Goal: Use online tool/utility: Use online tool/utility

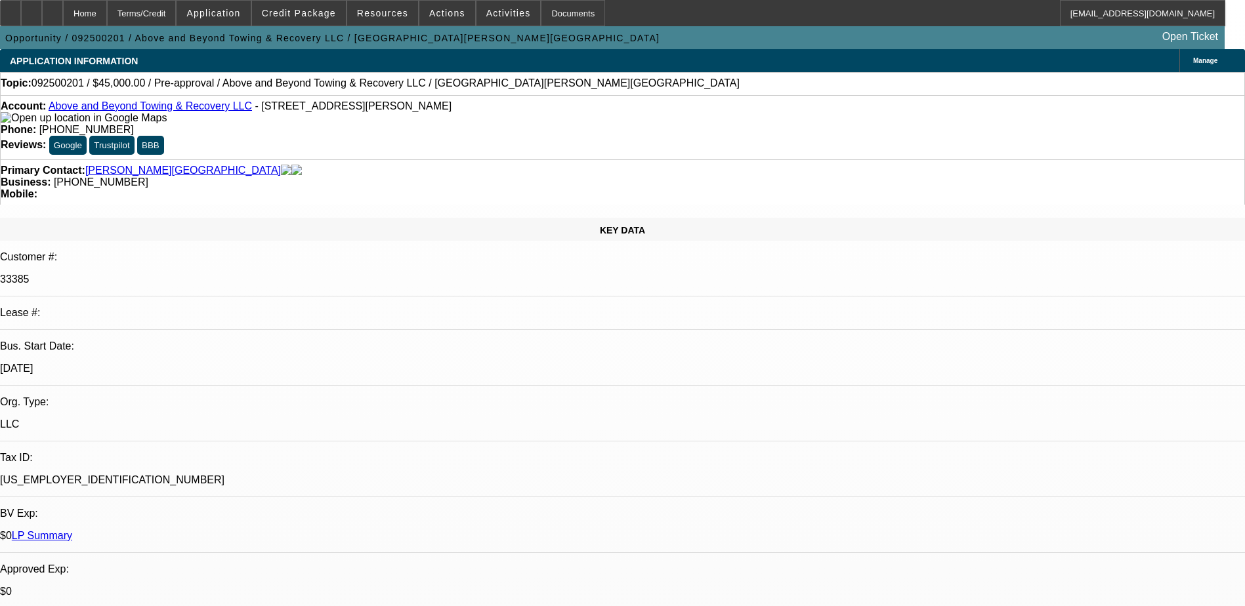
select select "0"
select select "2"
select select "0.1"
select select "4"
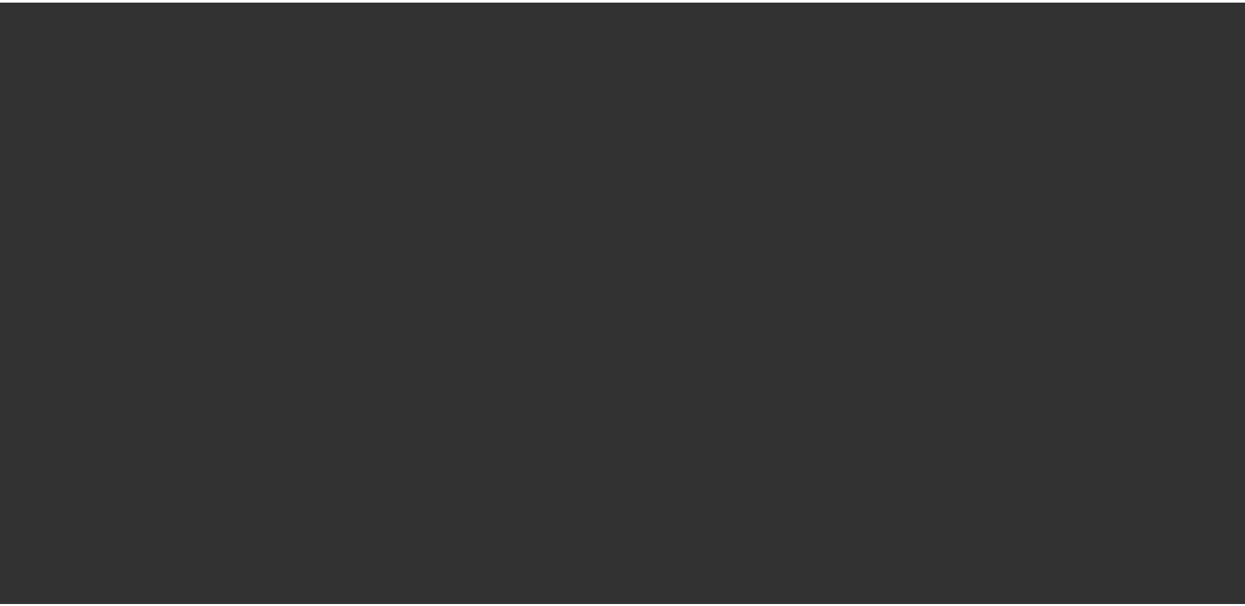
scroll to position [2253, 0]
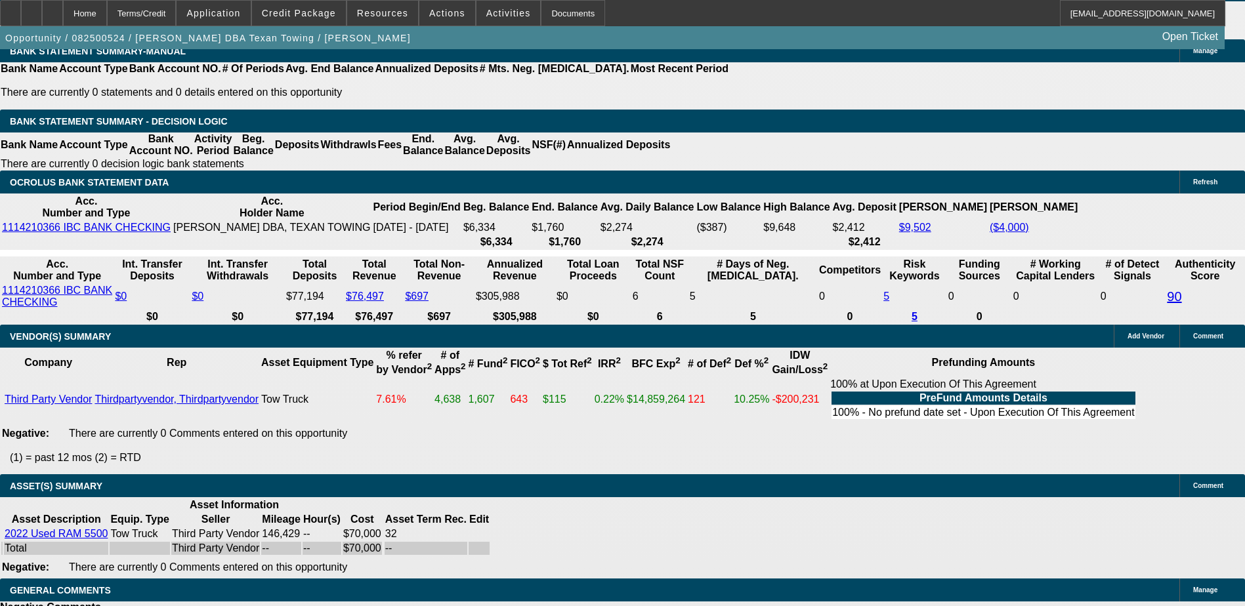
select select "0"
select select "6"
select select "0"
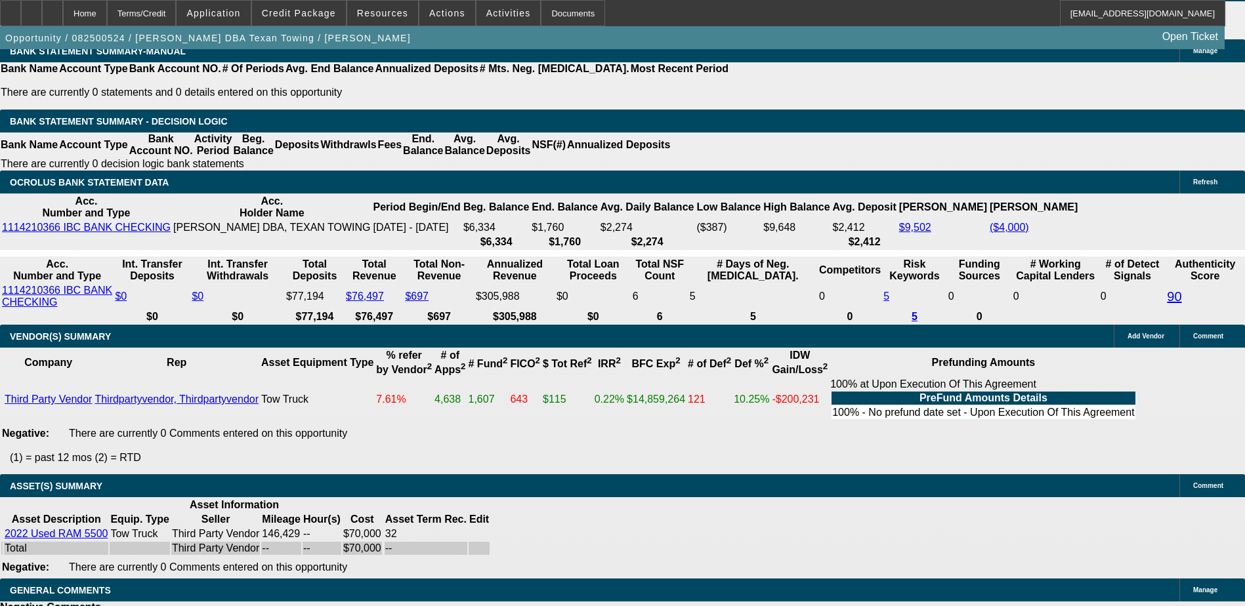
select select "0"
select select "6"
select select "0"
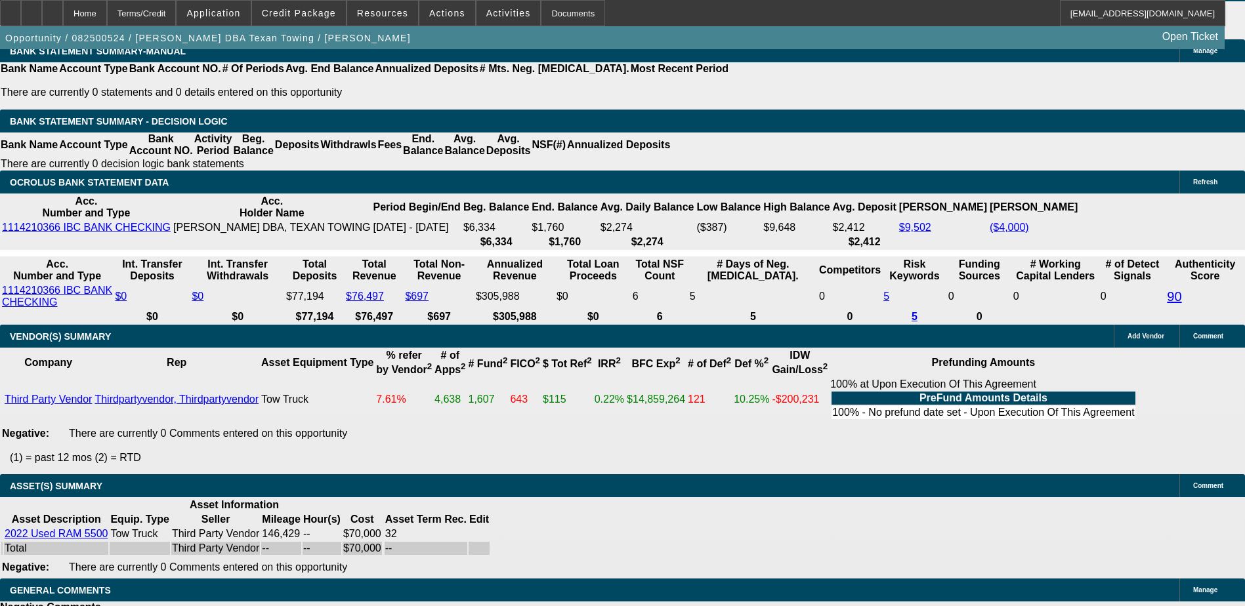
select select "0"
select select "6"
select select "0"
select select "2"
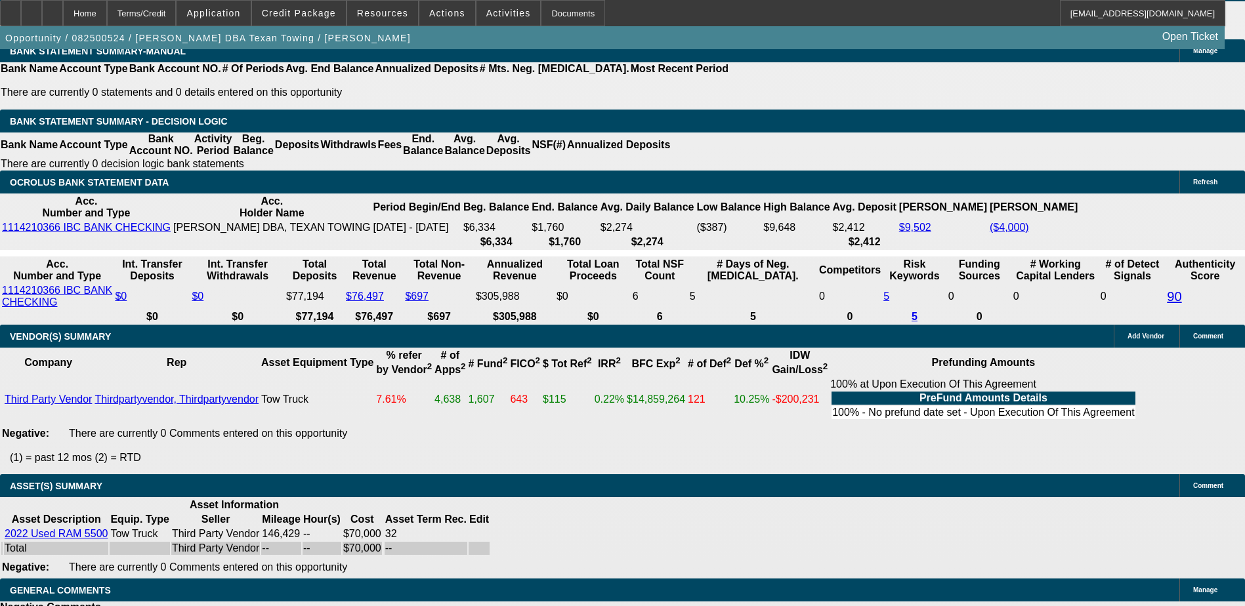
select select "0"
select select "6"
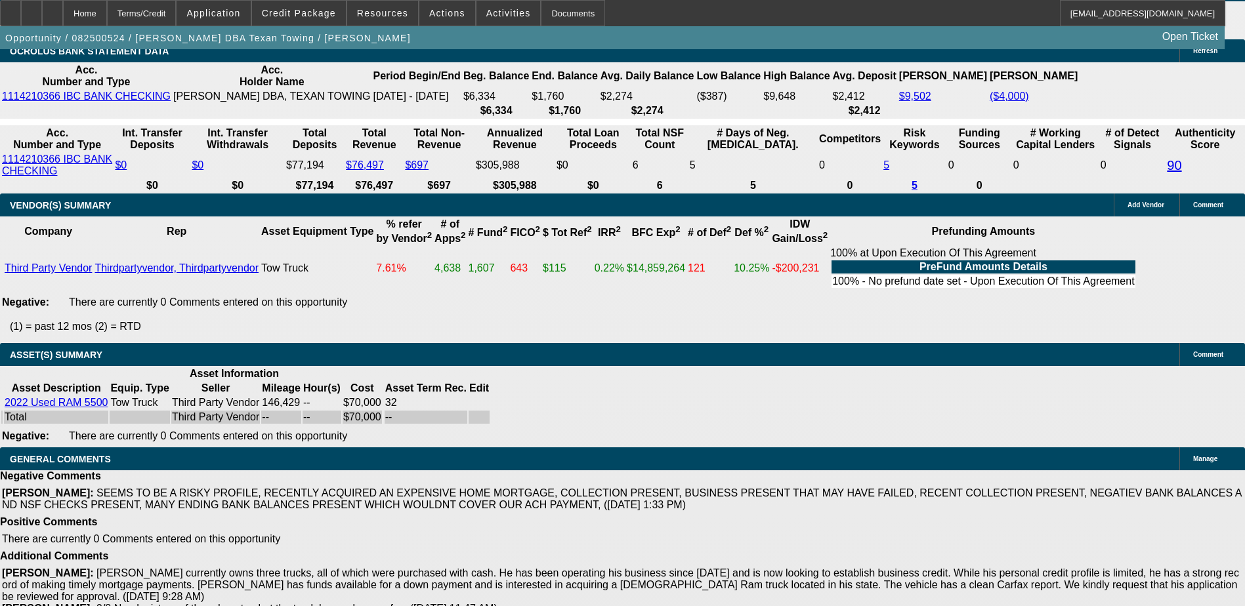
scroll to position [0, 88]
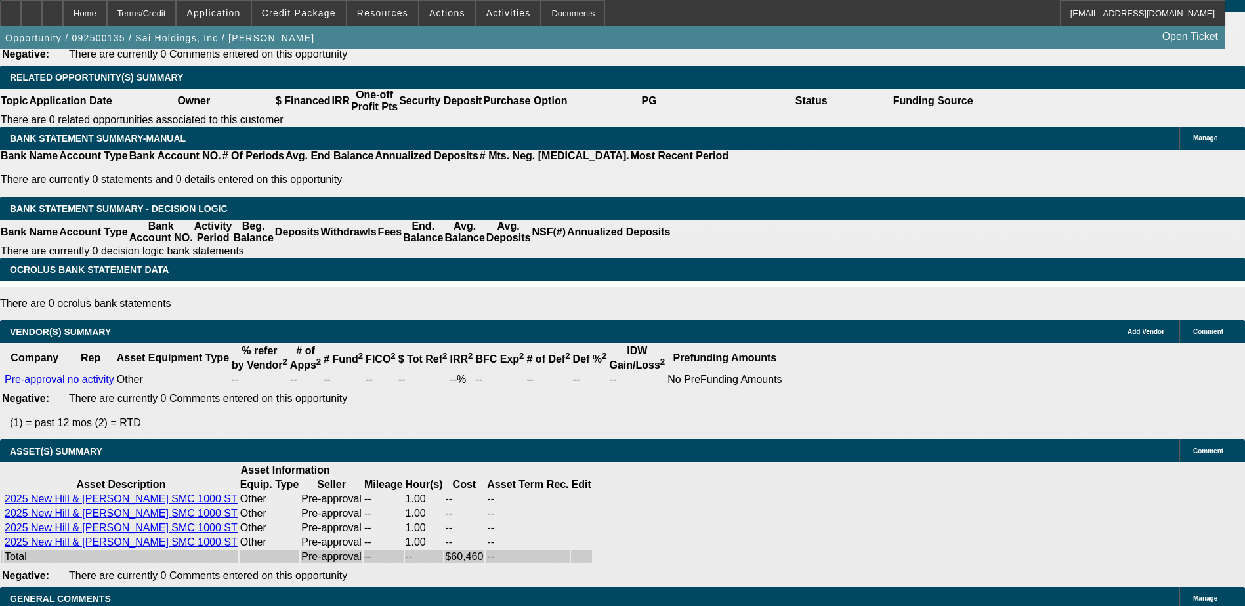
scroll to position [2135, 0]
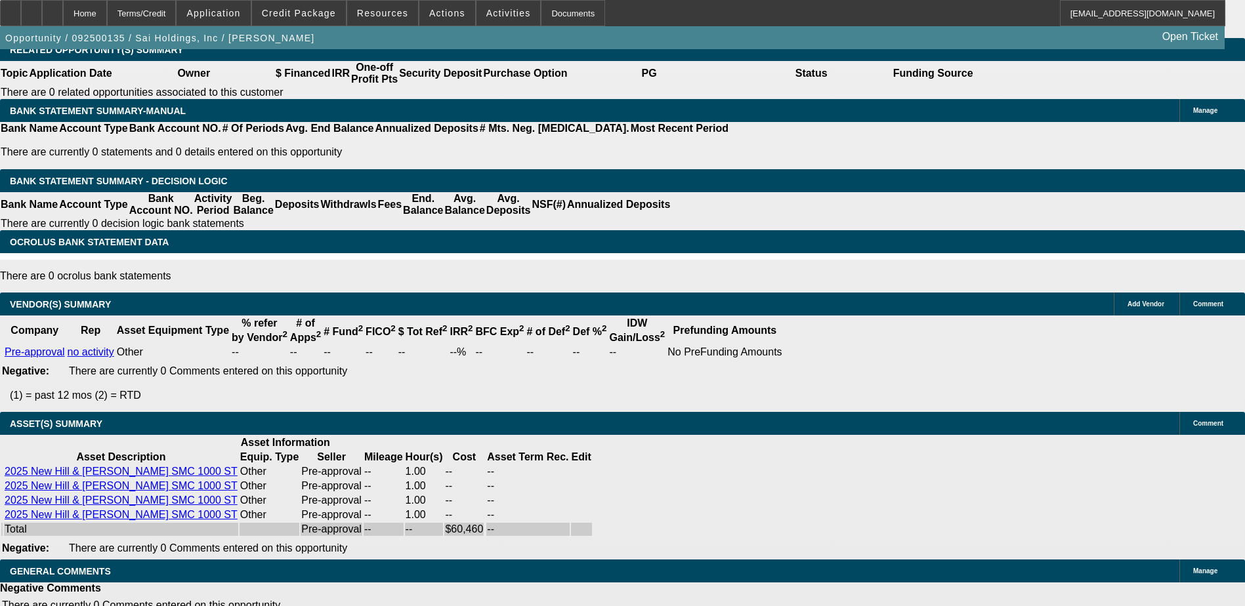
select select "0"
select select "2"
select select "0"
select select "6"
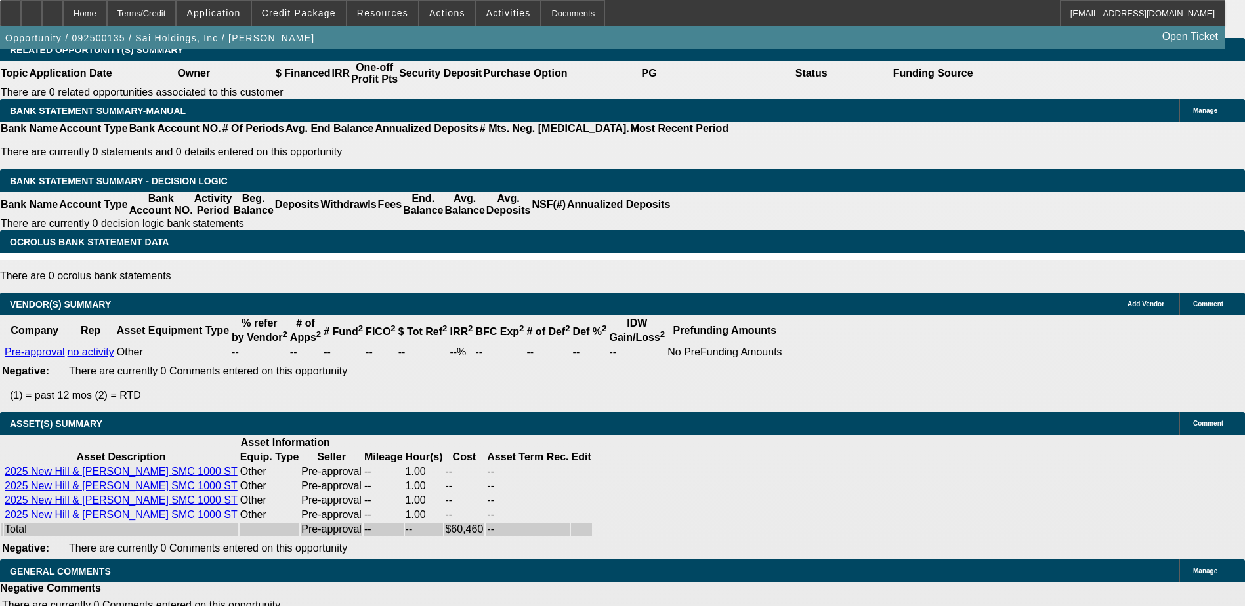
select select "0"
select select "2"
select select "0"
select select "6"
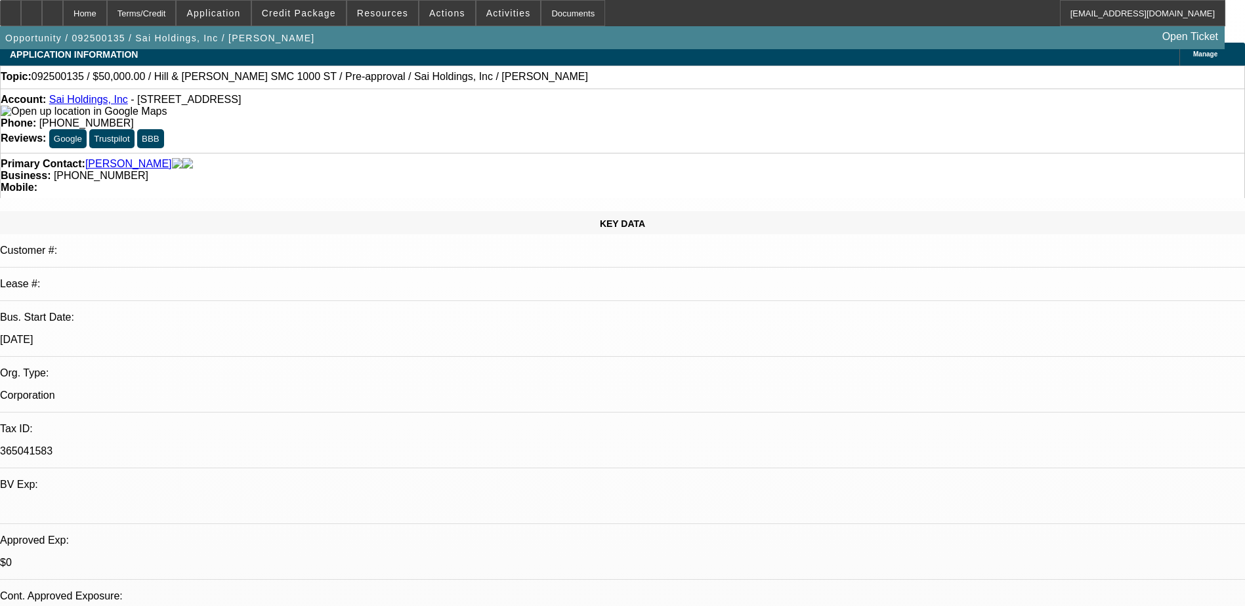
scroll to position [0, 0]
